Goal: Check status: Check status

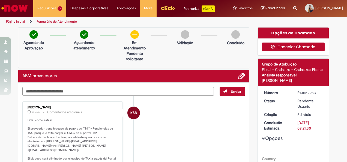
click at [283, 51] on button "Cancelar Chamado" at bounding box center [293, 47] width 63 height 9
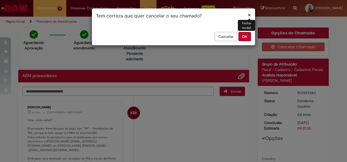
click at [246, 36] on button "OK" at bounding box center [245, 36] width 13 height 9
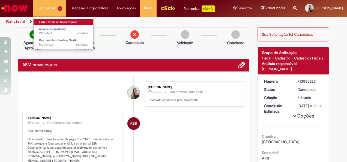
click at [41, 19] on link "Exibir Todas as Solicitações" at bounding box center [64, 22] width 60 height 6
click at [51, 21] on link "Exibir Todas as Solicitações" at bounding box center [64, 22] width 60 height 6
click at [48, 21] on link "Exibir Todas as Solicitações" at bounding box center [64, 22] width 60 height 6
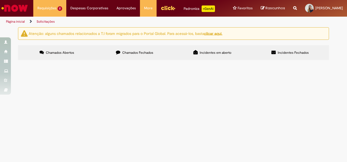
scroll to position [5, 0]
click at [0, 0] on span "R13561411" at bounding box center [0, 0] width 0 height 0
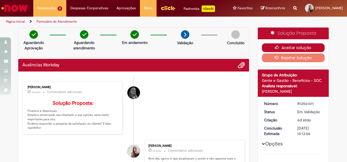
click at [291, 51] on button "Aceitar solução" at bounding box center [293, 47] width 63 height 9
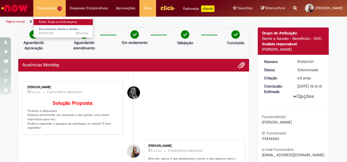
click at [43, 21] on link "Exibir Todas as Solicitações" at bounding box center [64, 22] width 60 height 6
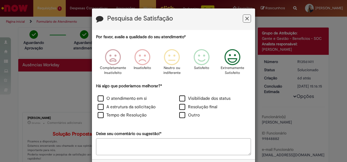
click at [229, 54] on icon "Feedback" at bounding box center [233, 57] width 20 height 16
